Goal: Complete application form

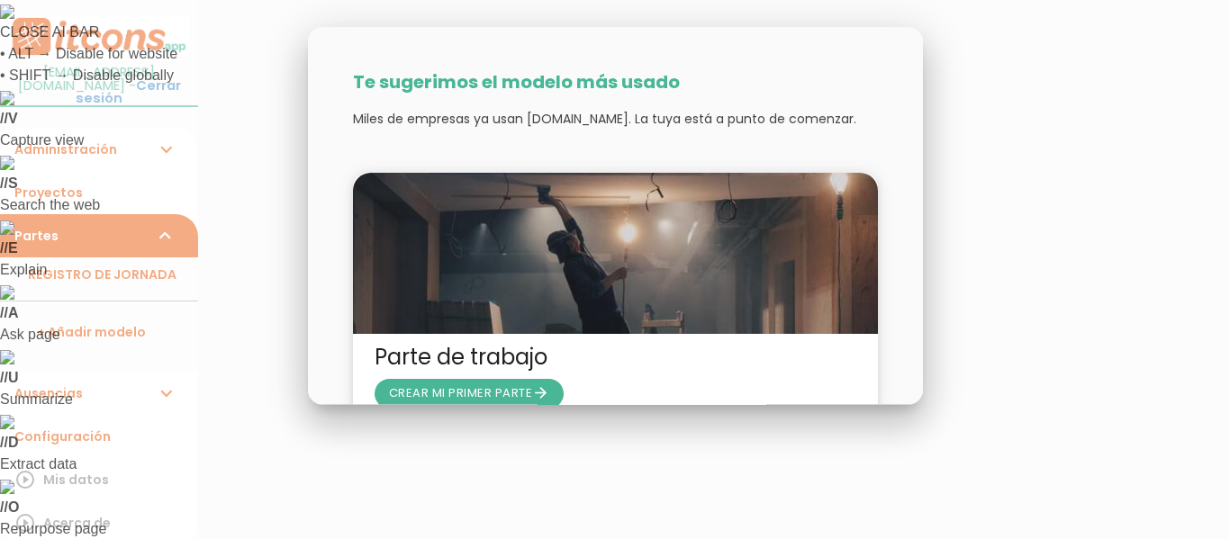
click at [1104, 95] on div at bounding box center [615, 202] width 1230 height 674
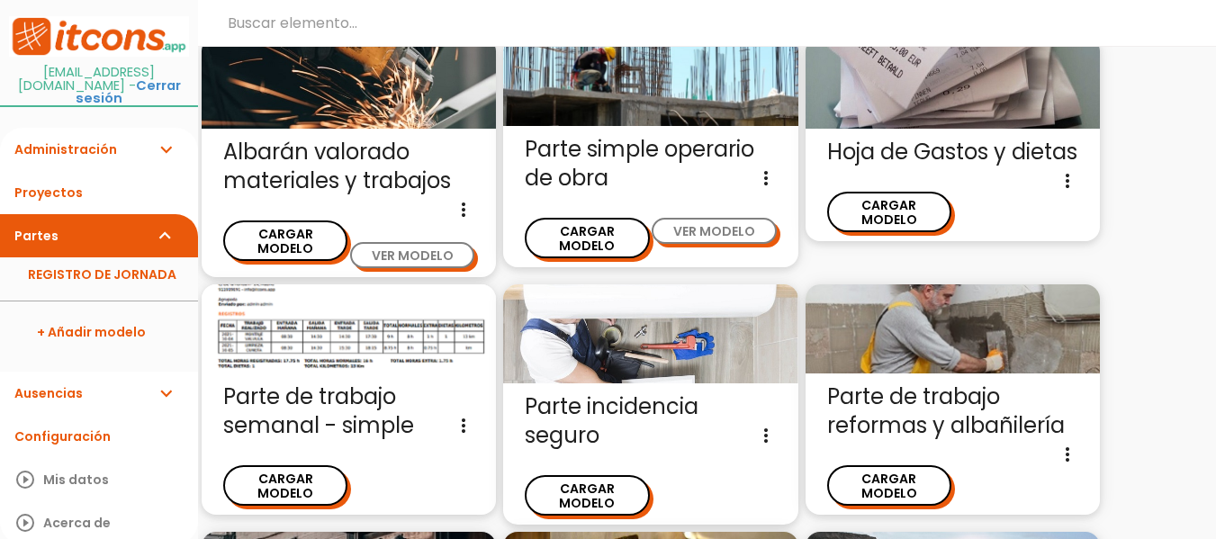
scroll to position [1484, 0]
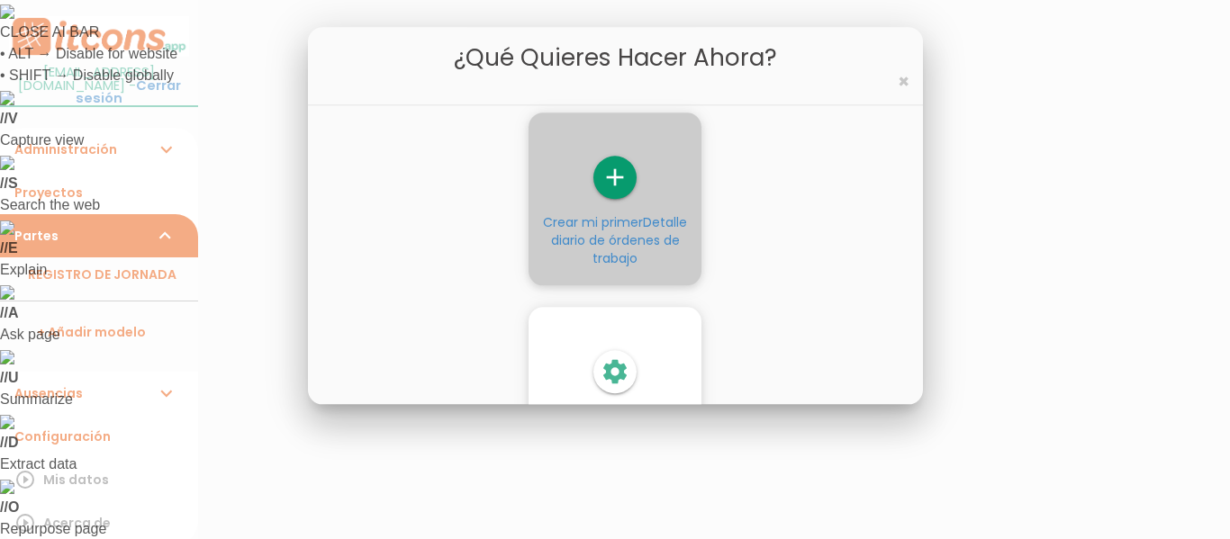
click at [638, 237] on span "Detalle diario de órdenes de trabajo" at bounding box center [619, 240] width 137 height 54
